Goal: Task Accomplishment & Management: Complete application form

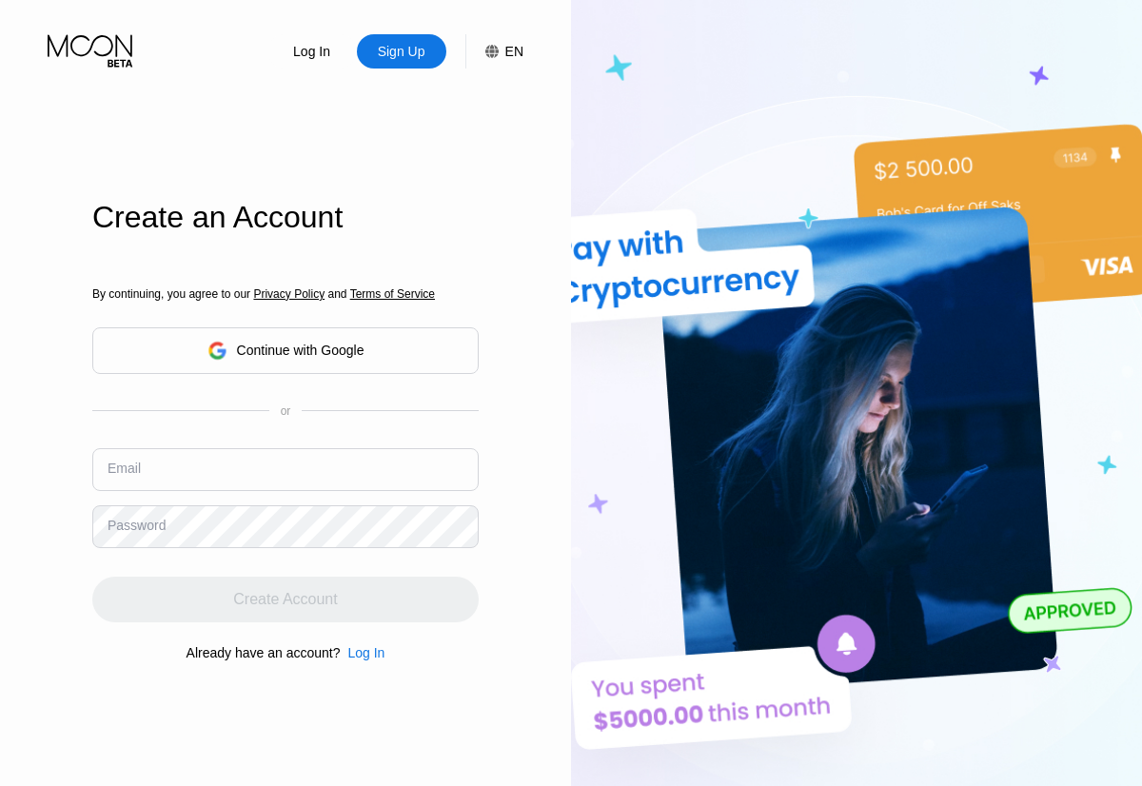
click at [285, 448] on input "text" at bounding box center [285, 469] width 386 height 43
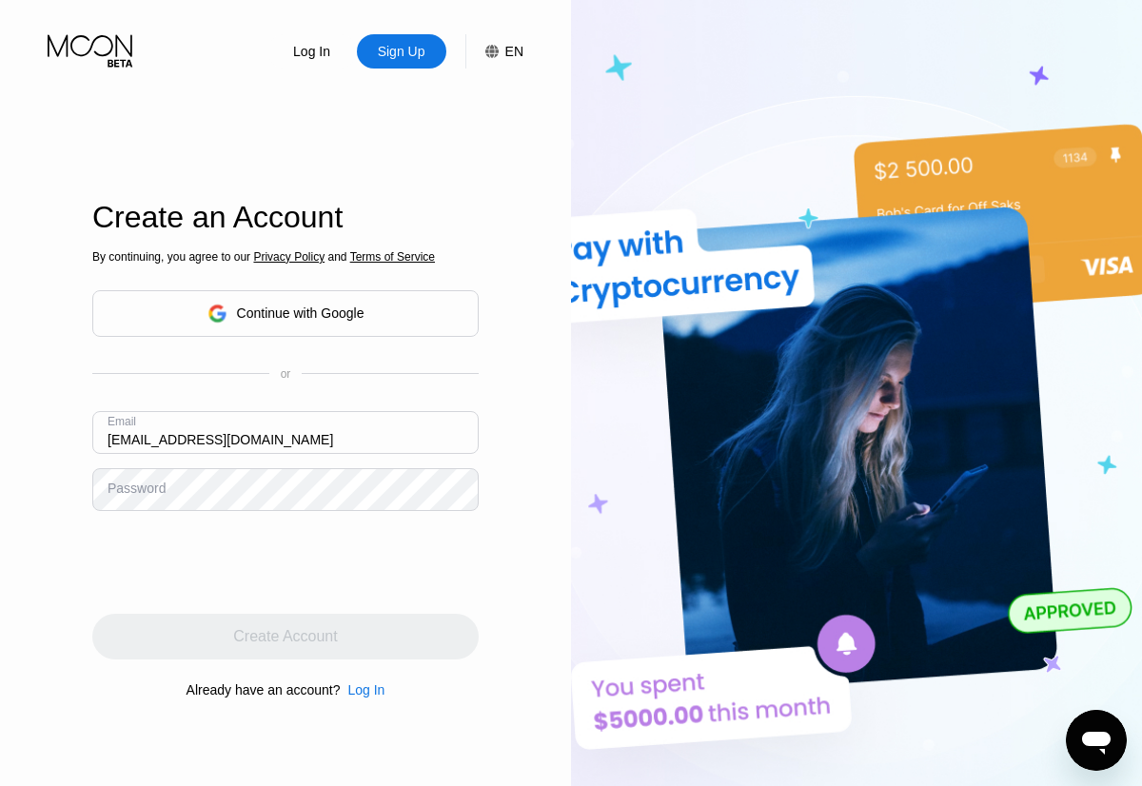
type input "[EMAIL_ADDRESS][DOMAIN_NAME]"
click at [285, 637] on div "Create Account" at bounding box center [285, 636] width 104 height 19
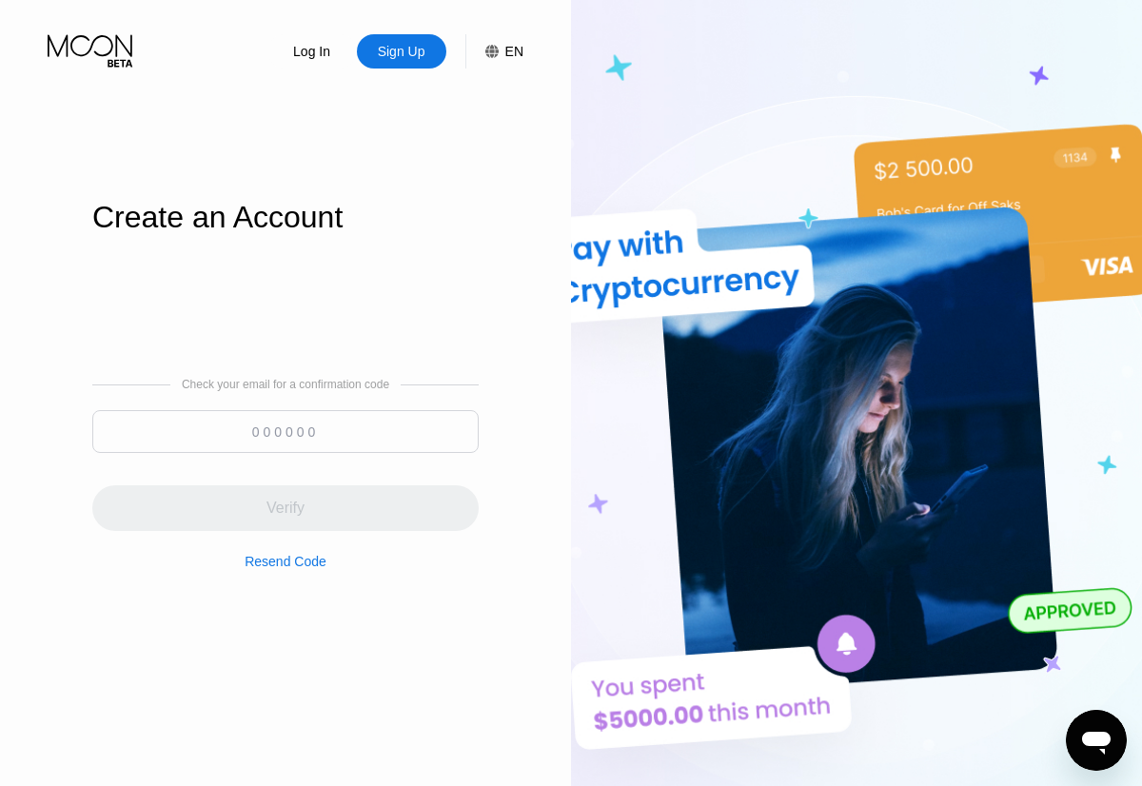
click at [285, 431] on input at bounding box center [285, 431] width 386 height 43
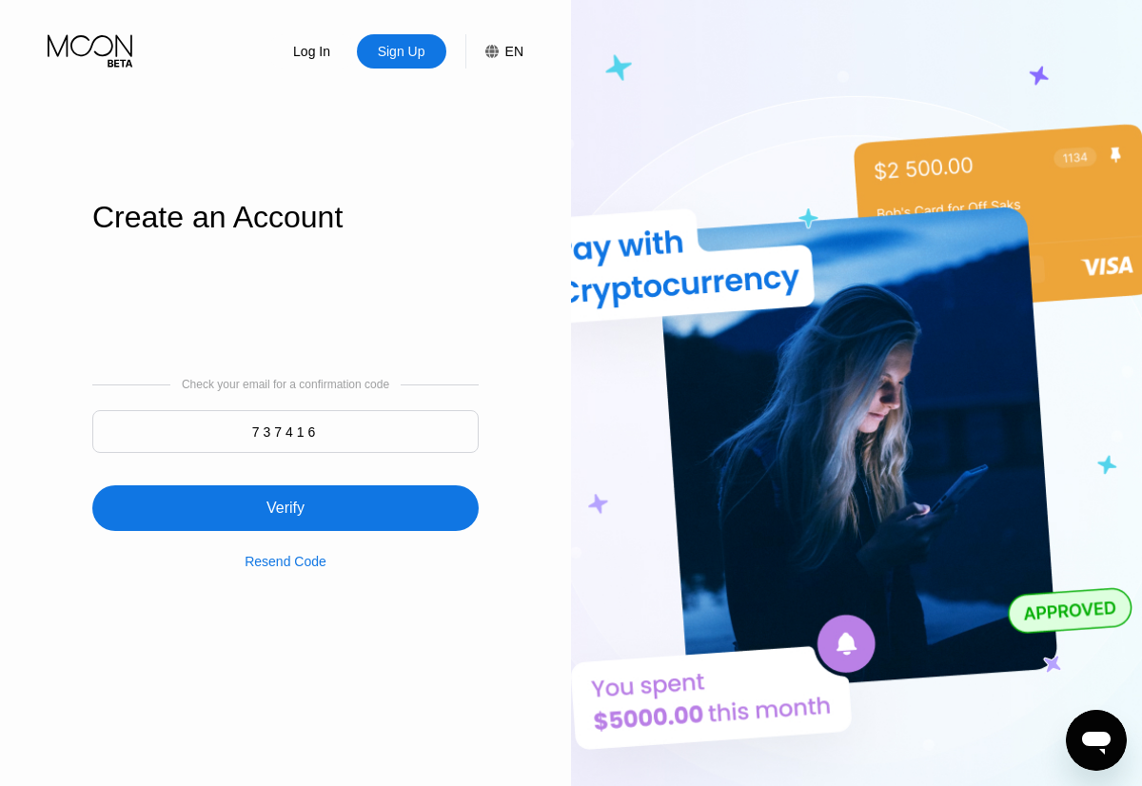
type input "737416"
click at [285, 497] on div "Verify" at bounding box center [285, 508] width 386 height 46
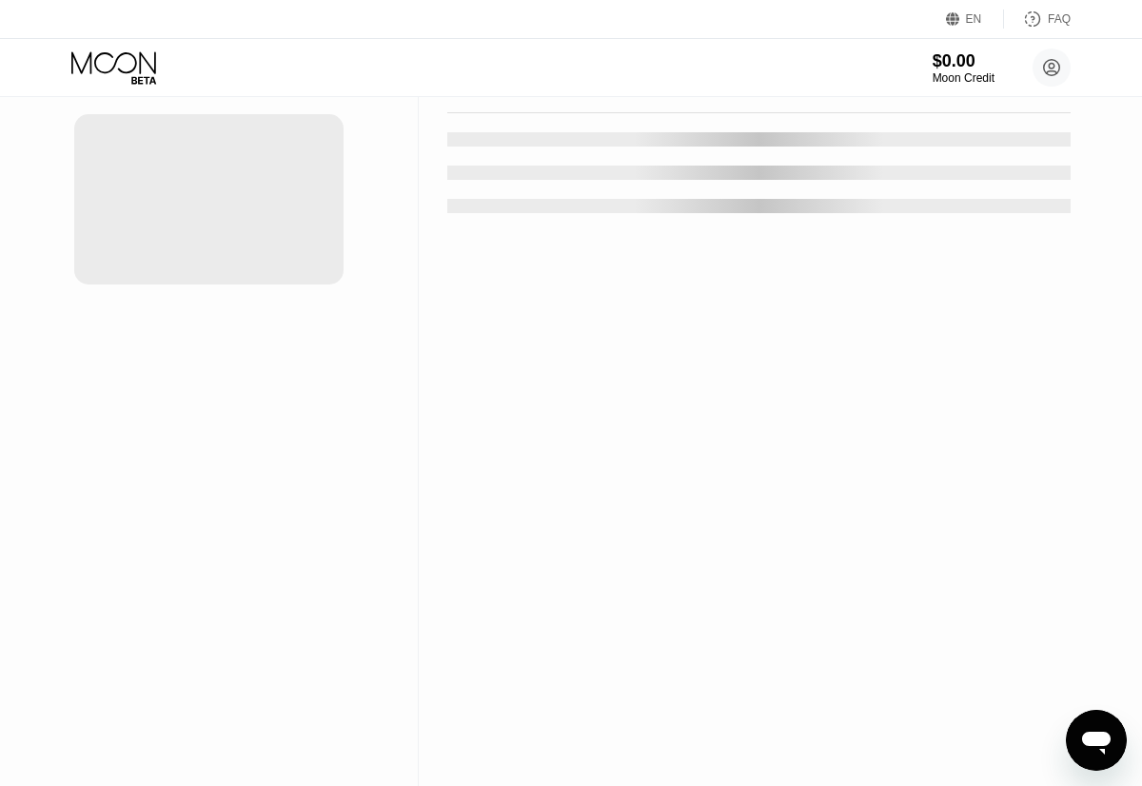
click at [287, 47] on div "New Card" at bounding box center [296, 38] width 59 height 16
